Goal: Find specific page/section: Find specific page/section

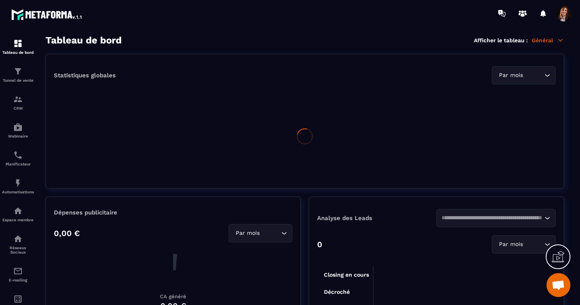
scroll to position [1707, 0]
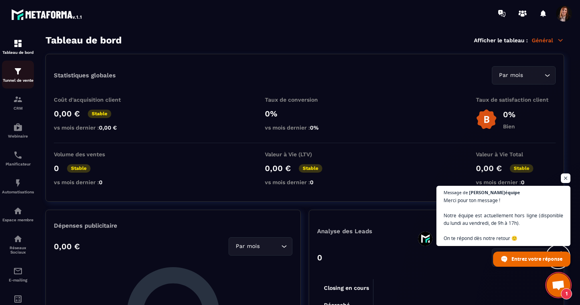
click at [19, 73] on img at bounding box center [18, 72] width 10 height 10
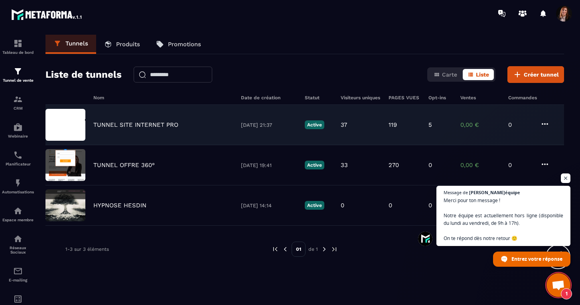
click at [128, 125] on p "TUNNEL SITE INTERNET PRO" at bounding box center [135, 124] width 85 height 7
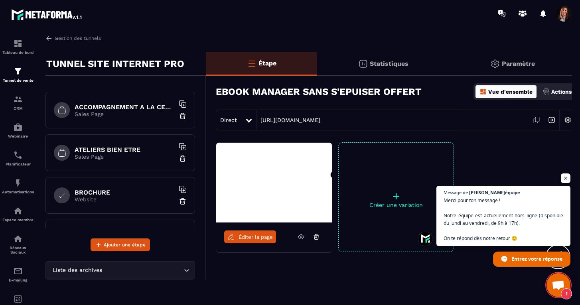
scroll to position [209, 0]
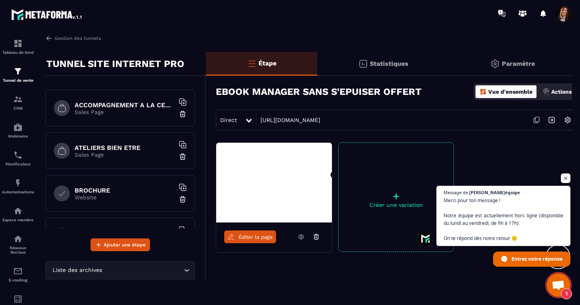
click at [110, 149] on h6 "ATELIERS BIEN ETRE" at bounding box center [125, 148] width 100 height 8
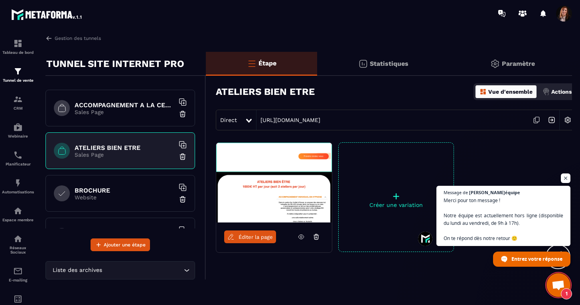
click at [249, 233] on link "Éditer la page" at bounding box center [250, 237] width 52 height 13
